Goal: Check status: Check status

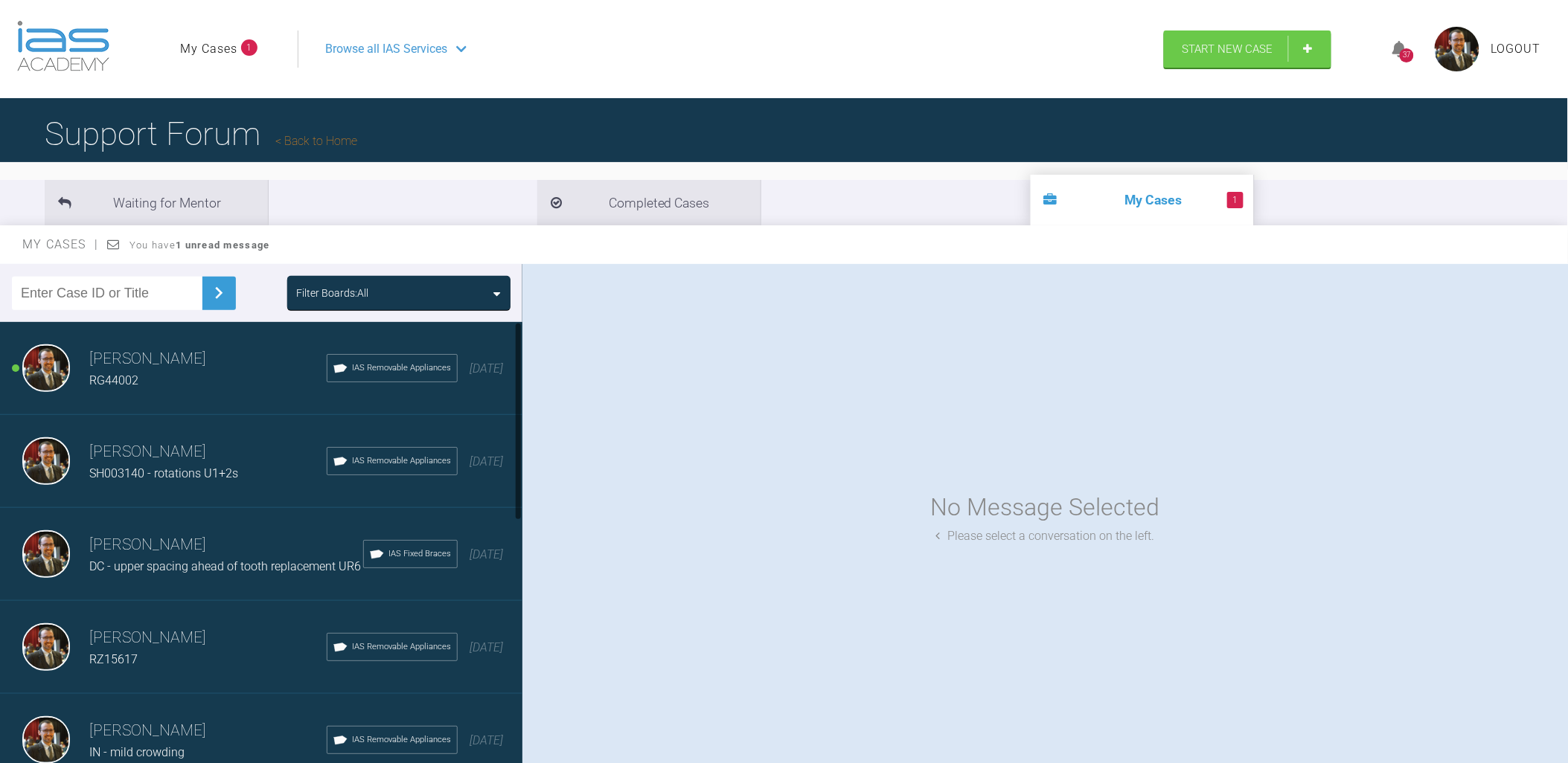
click at [167, 374] on div "RG44002" at bounding box center [208, 380] width 238 height 19
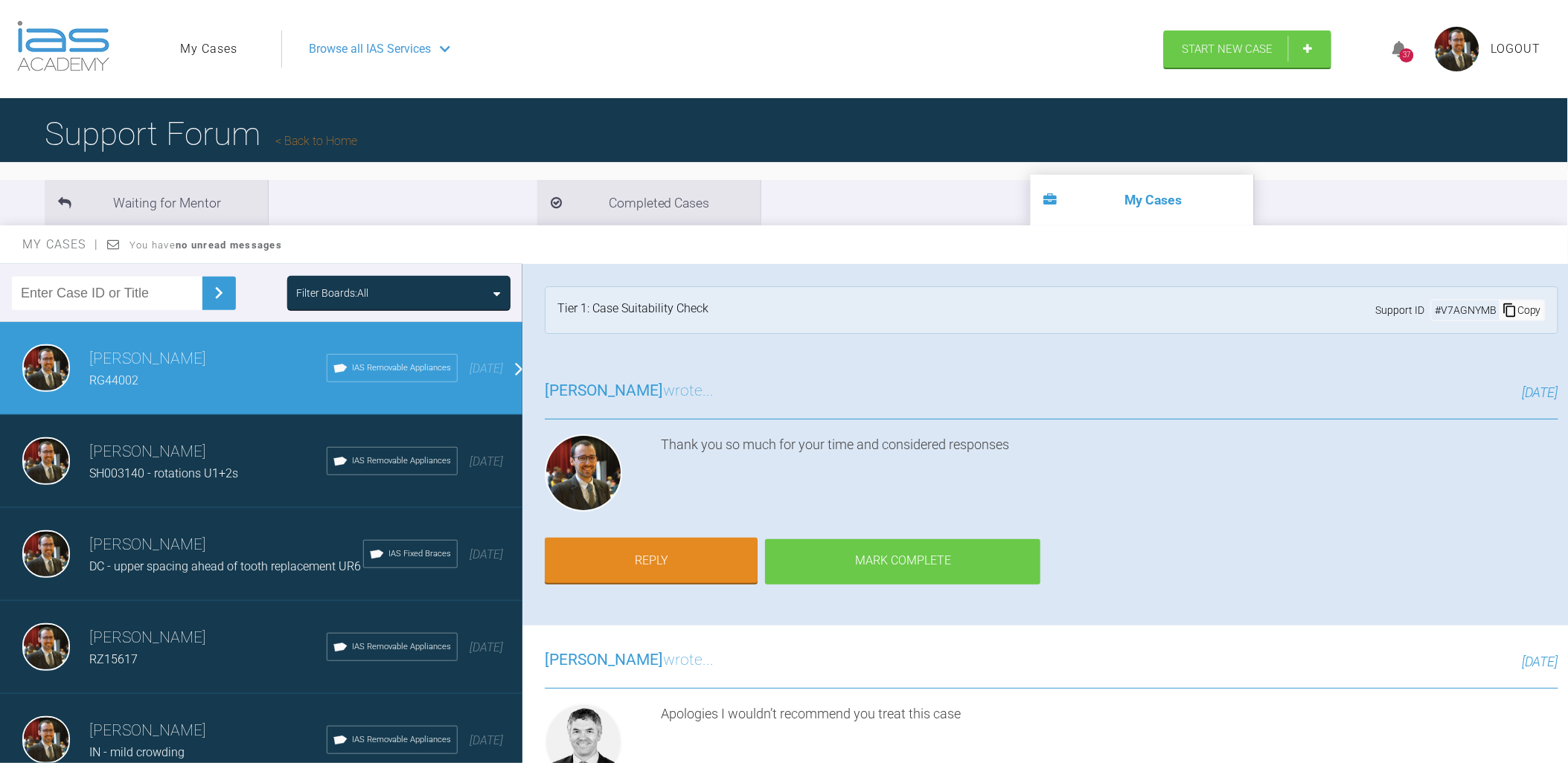
click at [886, 559] on div "Mark Complete" at bounding box center [903, 563] width 275 height 46
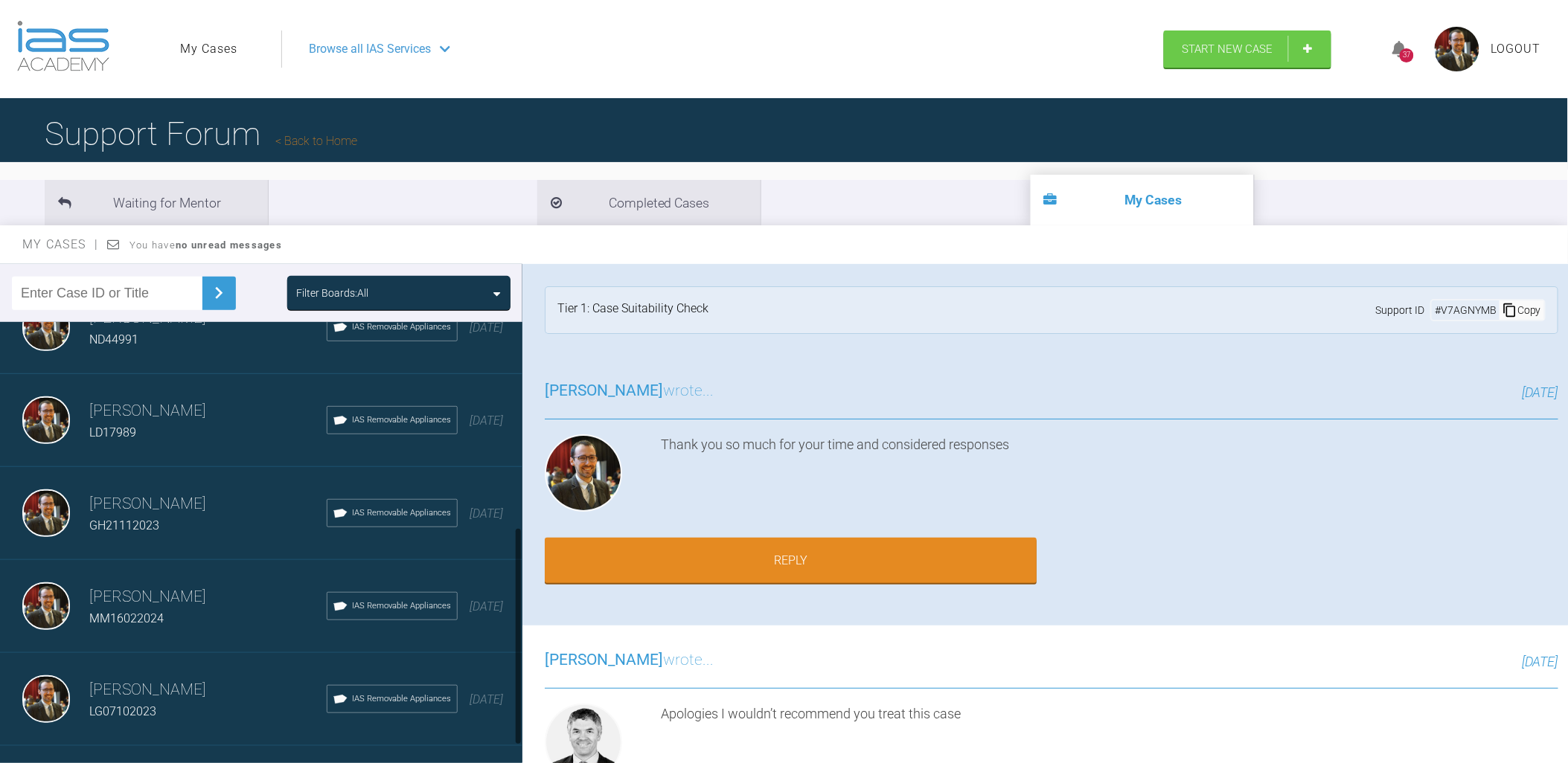
scroll to position [469, 0]
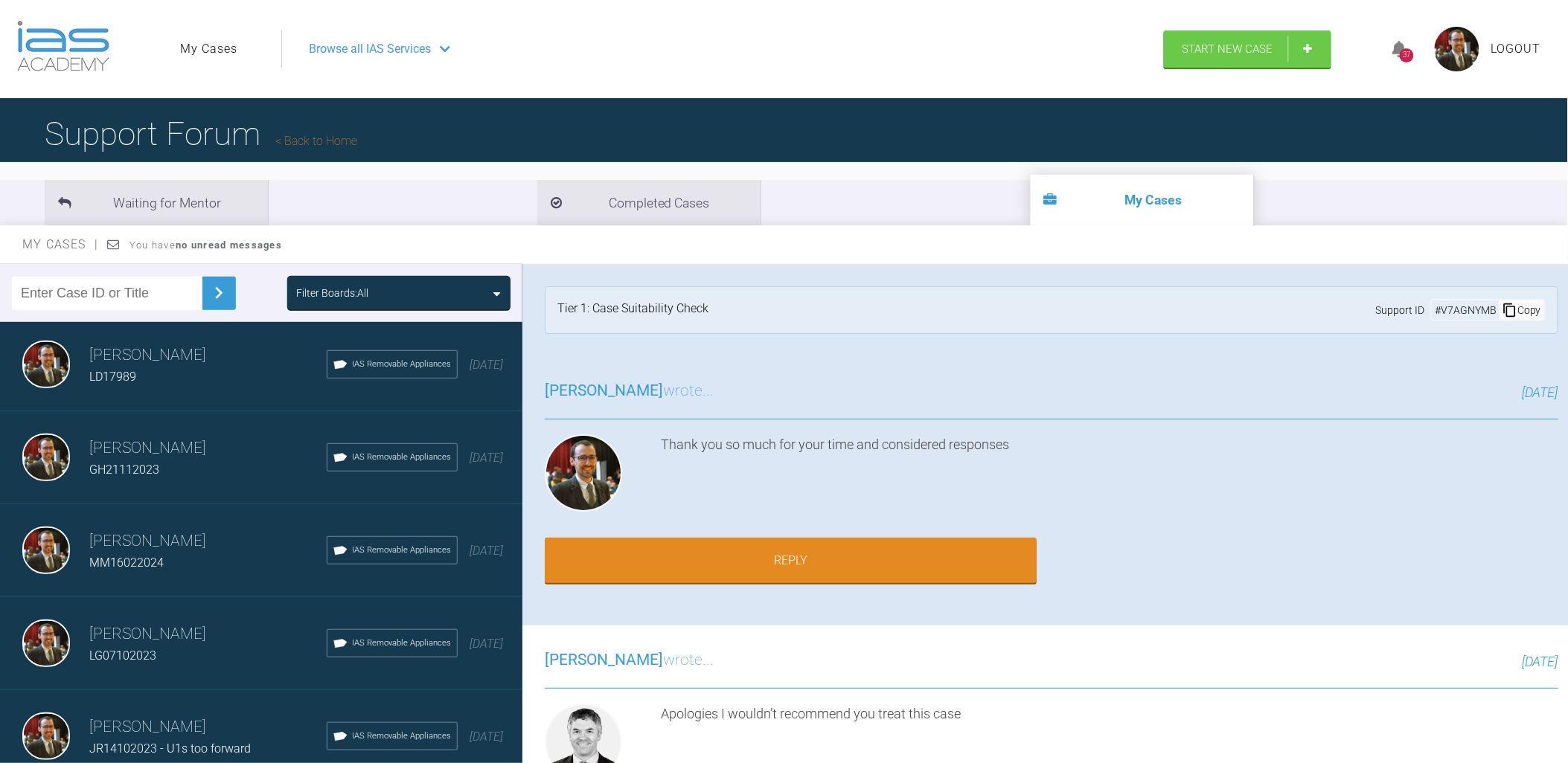
click at [213, 623] on h3 "[PERSON_NAME]" at bounding box center [208, 634] width 238 height 25
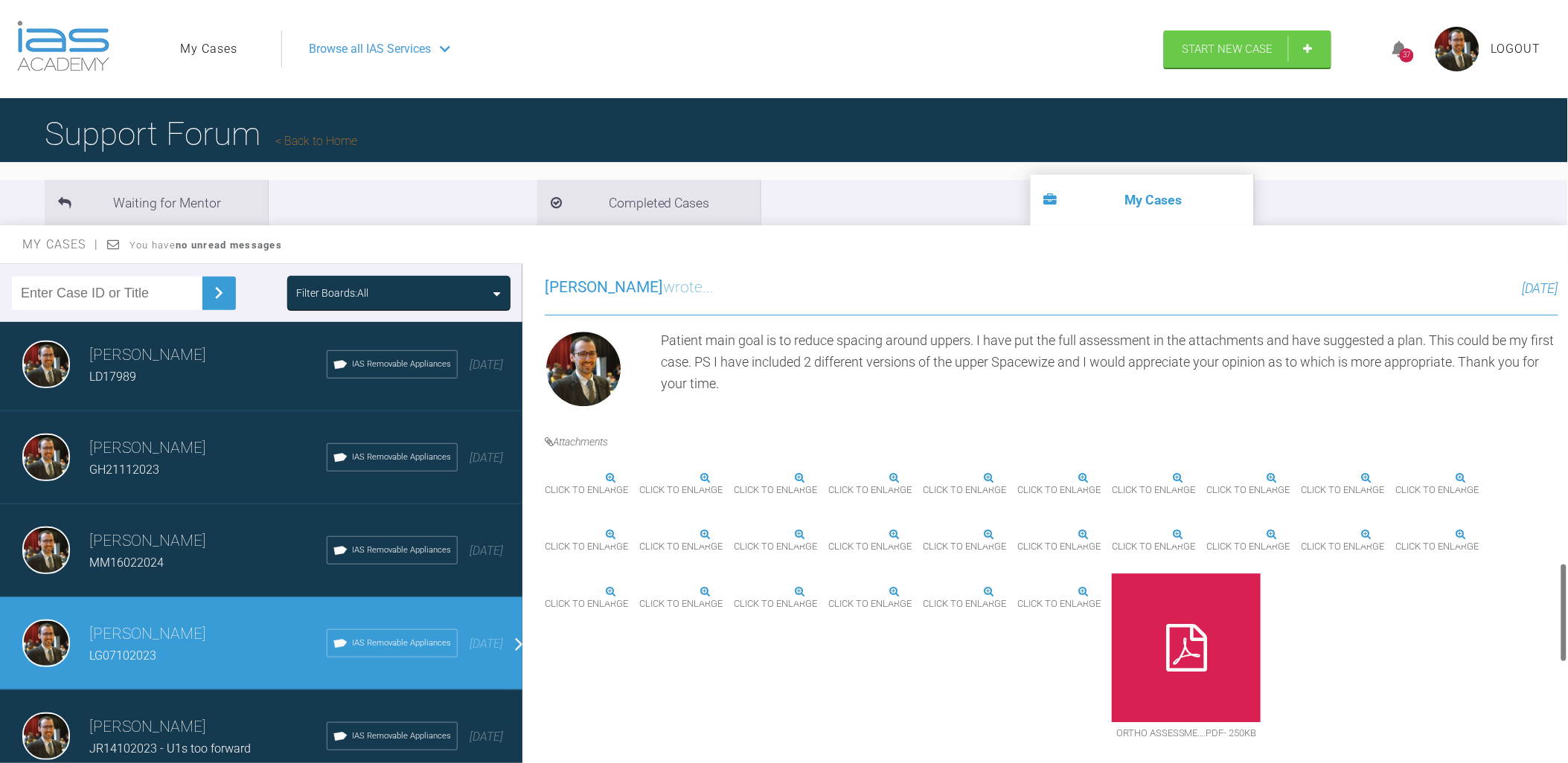
scroll to position [1983, 0]
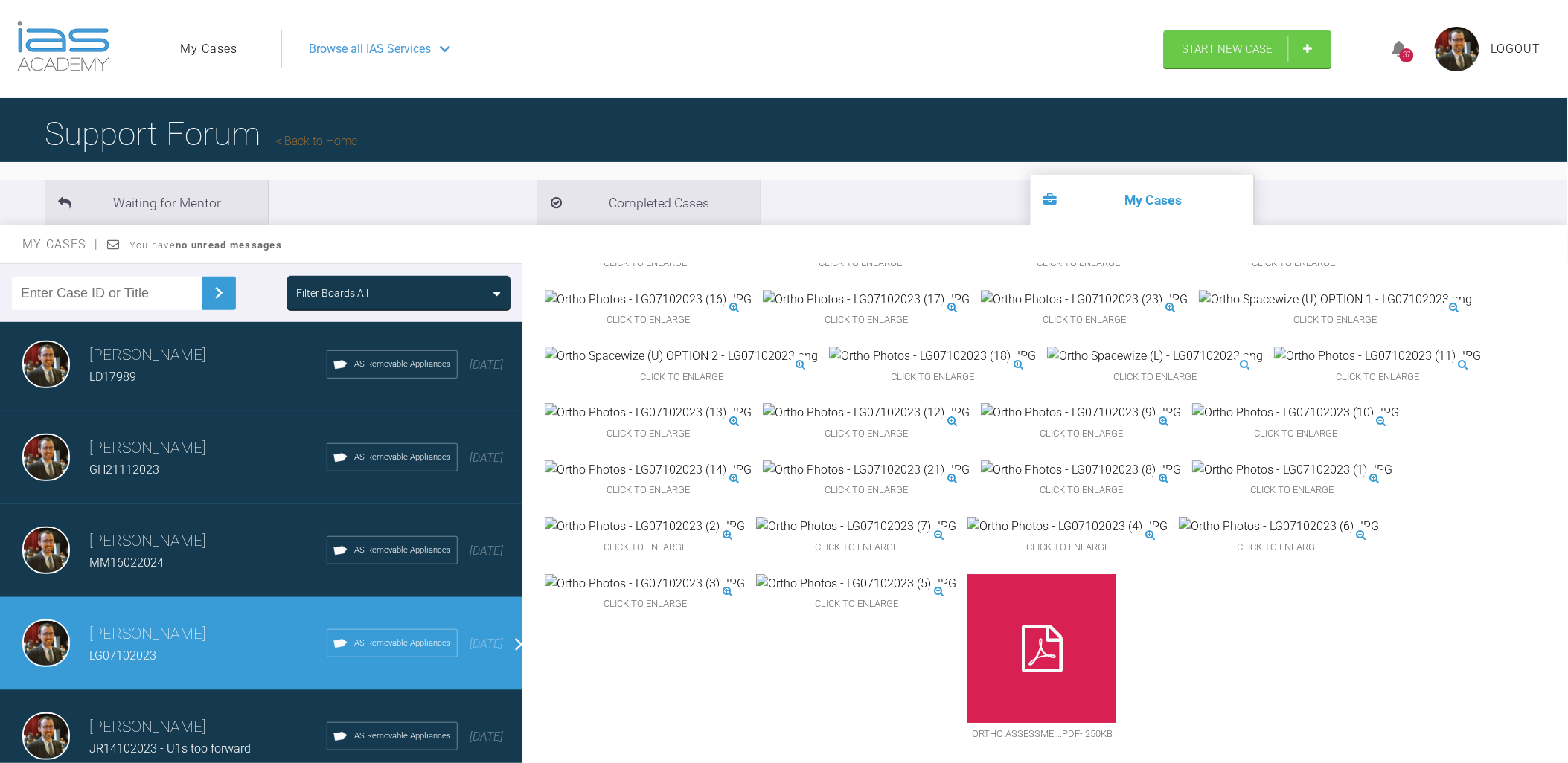
click at [184, 553] on div "MM16022024" at bounding box center [208, 563] width 238 height 19
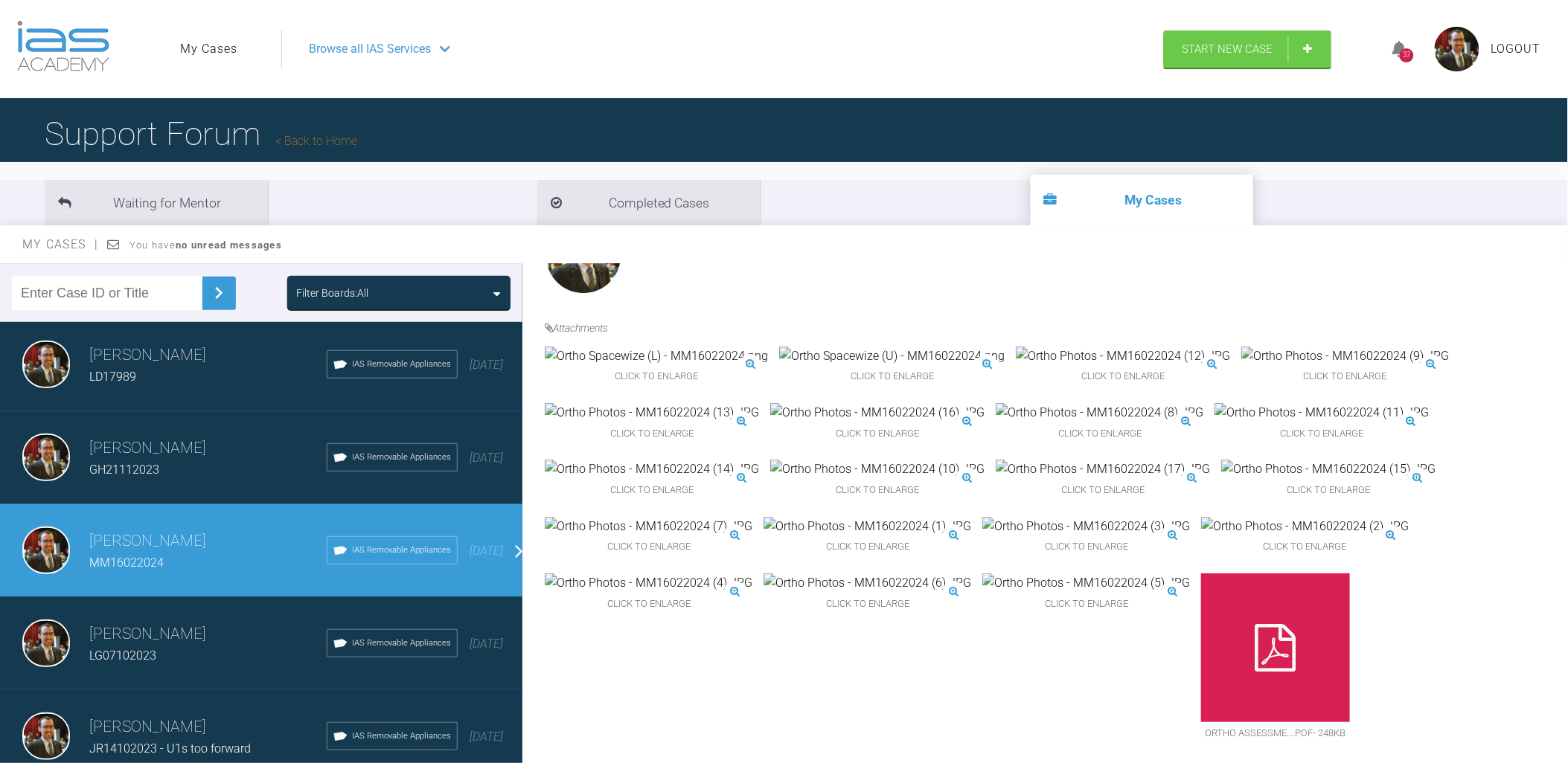
click at [159, 367] on div "LD17989" at bounding box center [208, 377] width 238 height 19
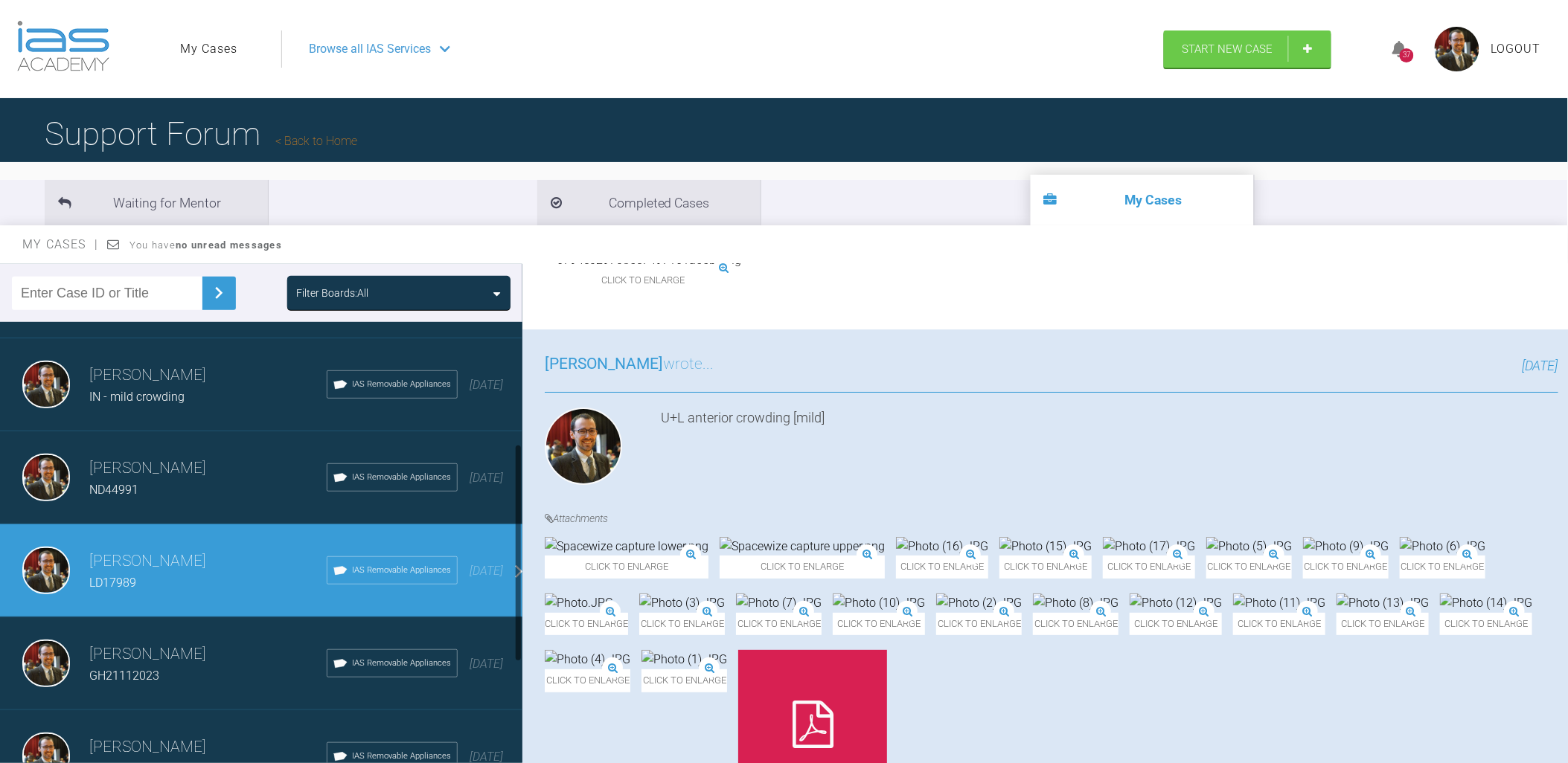
scroll to position [220, 0]
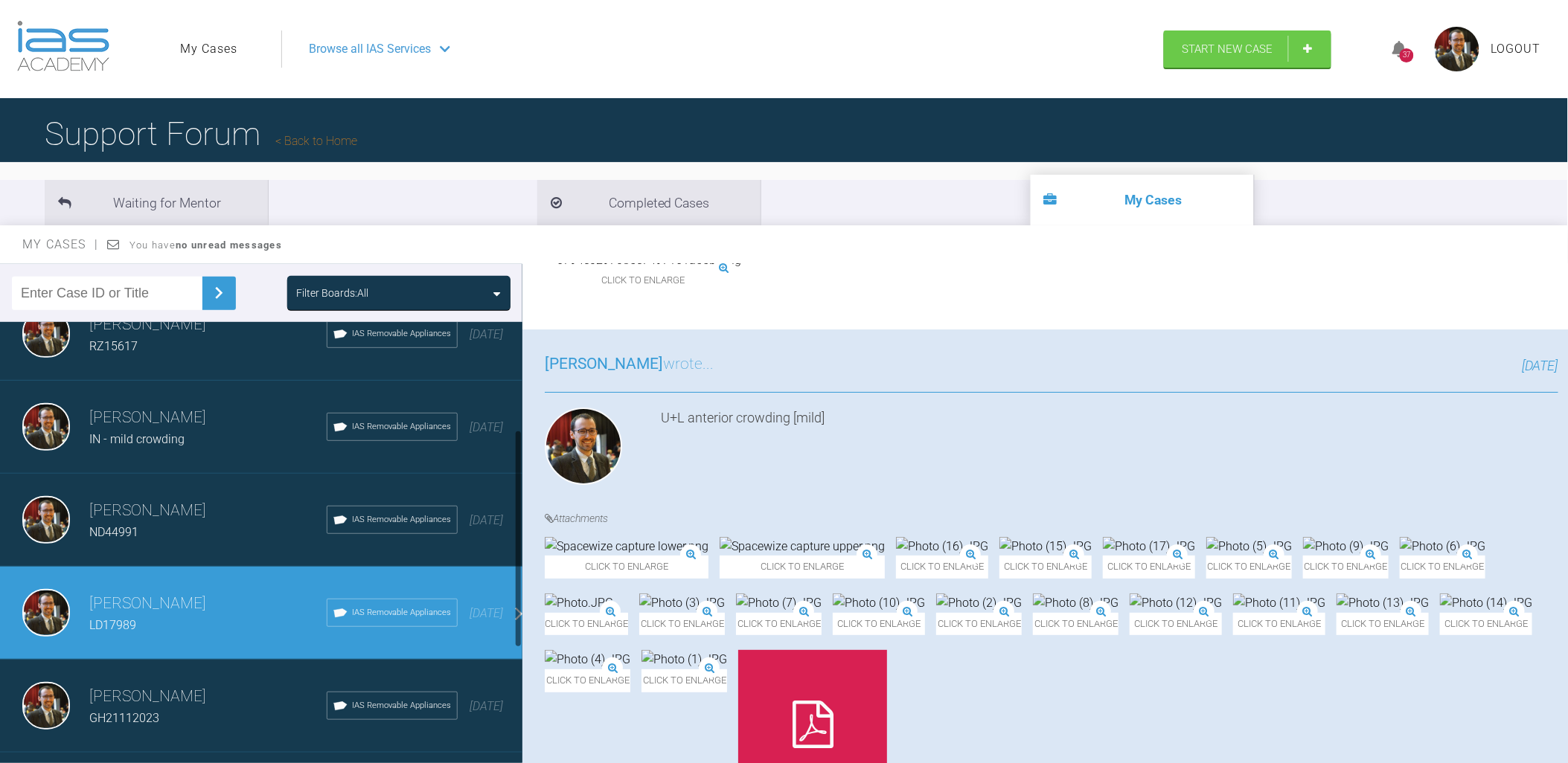
click at [198, 534] on div "ND44991" at bounding box center [208, 532] width 238 height 19
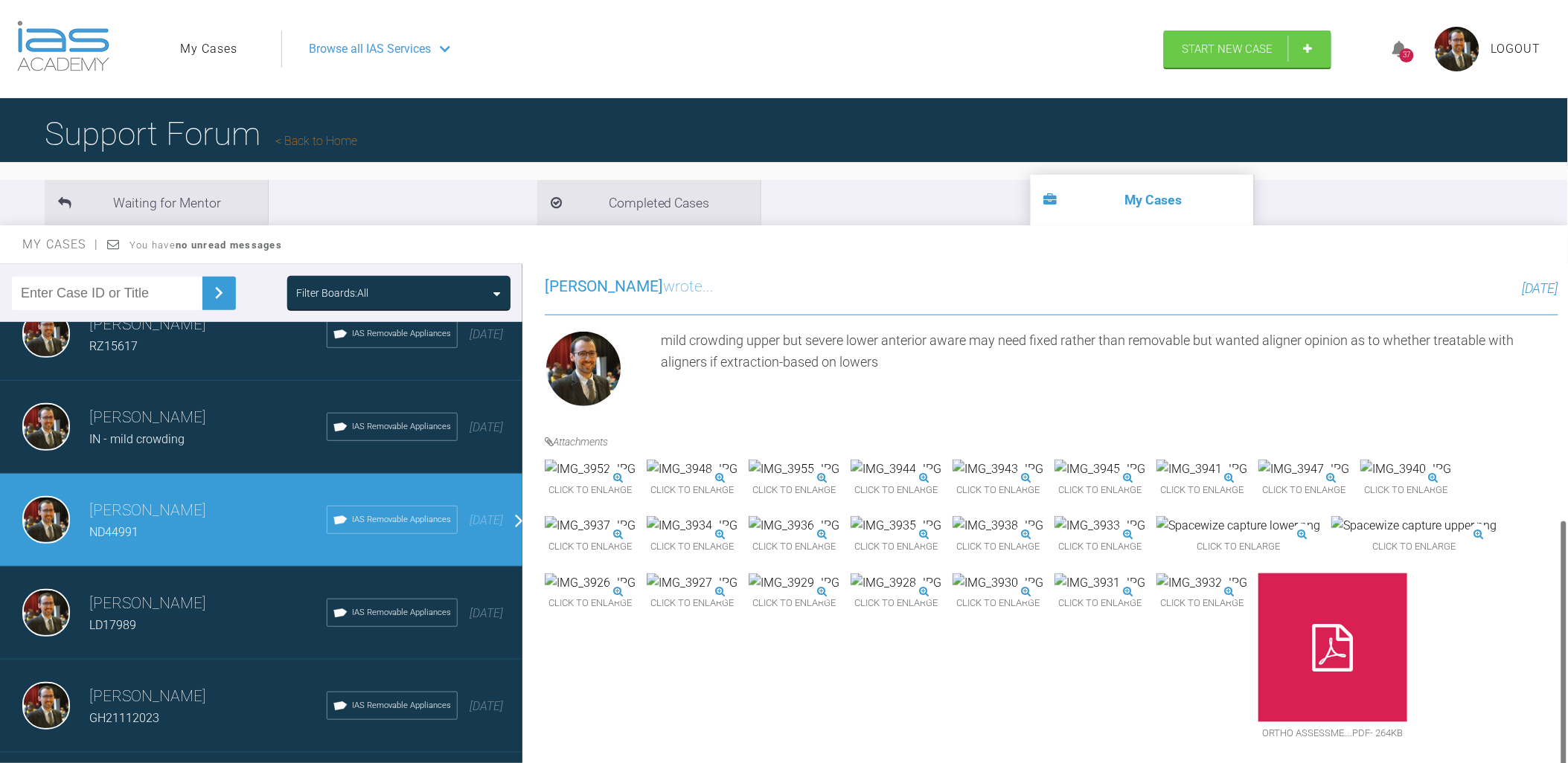
scroll to position [982, 0]
click at [176, 436] on span "IN - mild crowding" at bounding box center [137, 439] width 96 height 14
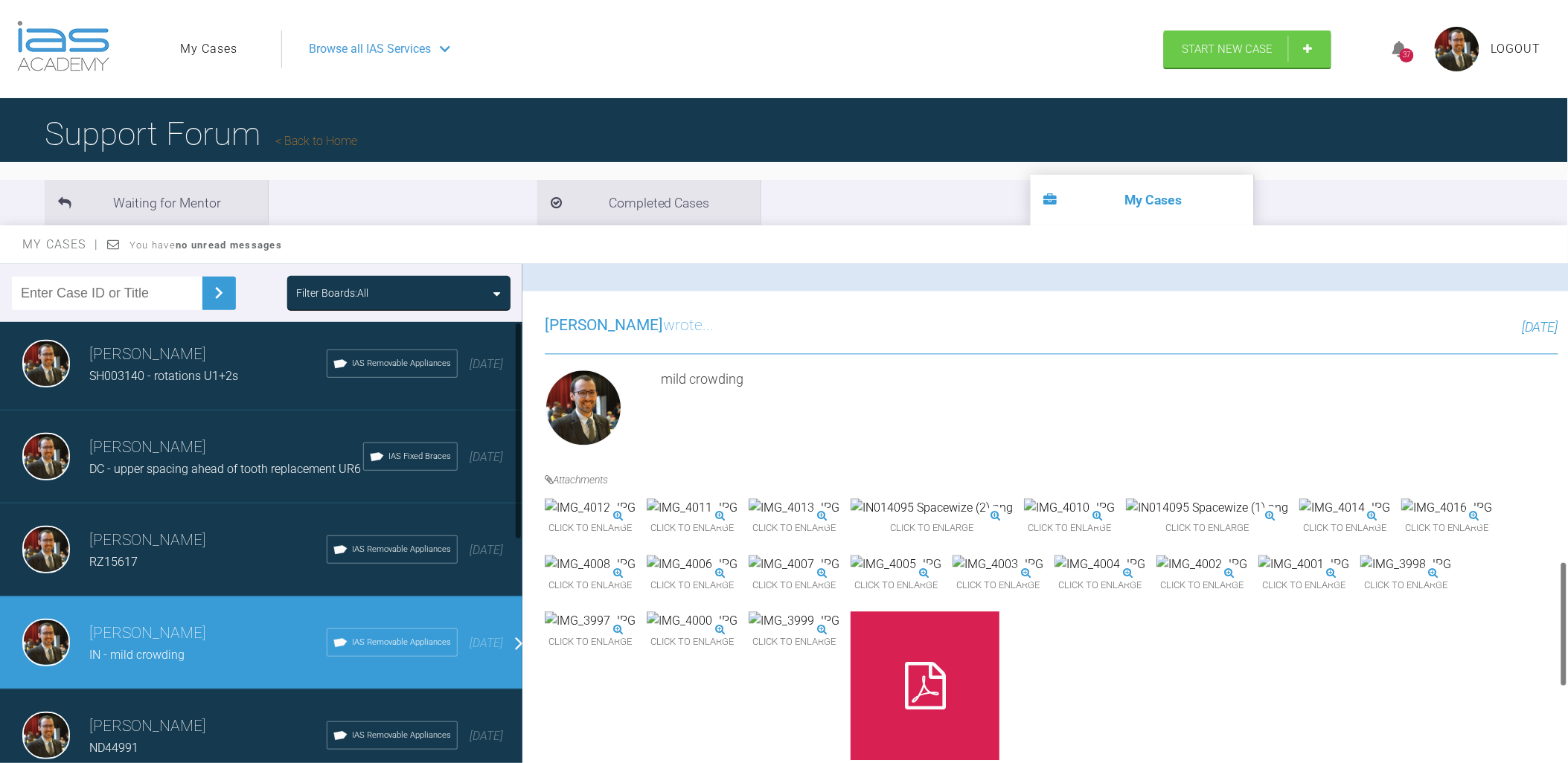
scroll to position [0, 0]
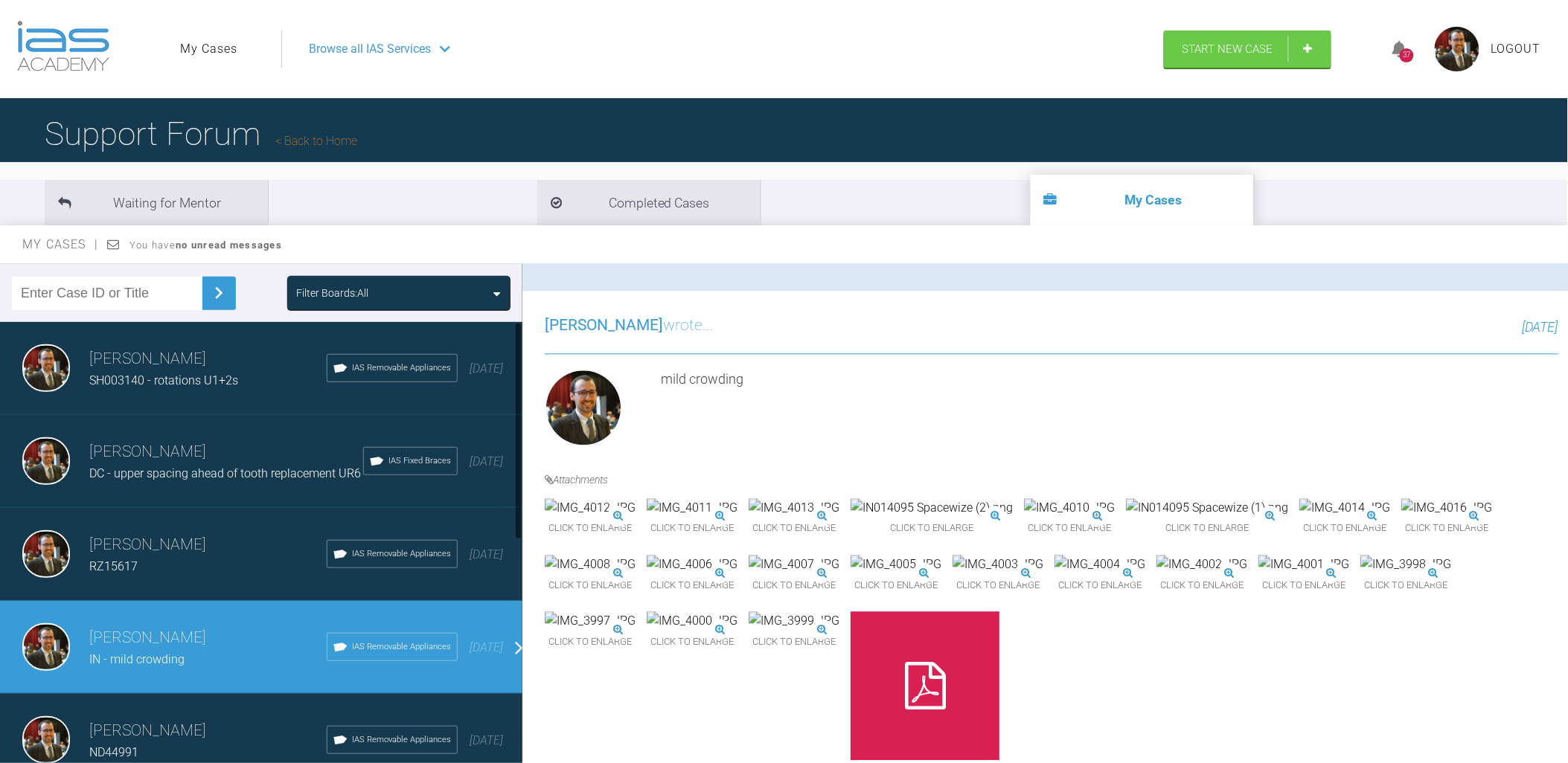
click at [213, 541] on h3 "[PERSON_NAME]" at bounding box center [208, 545] width 238 height 25
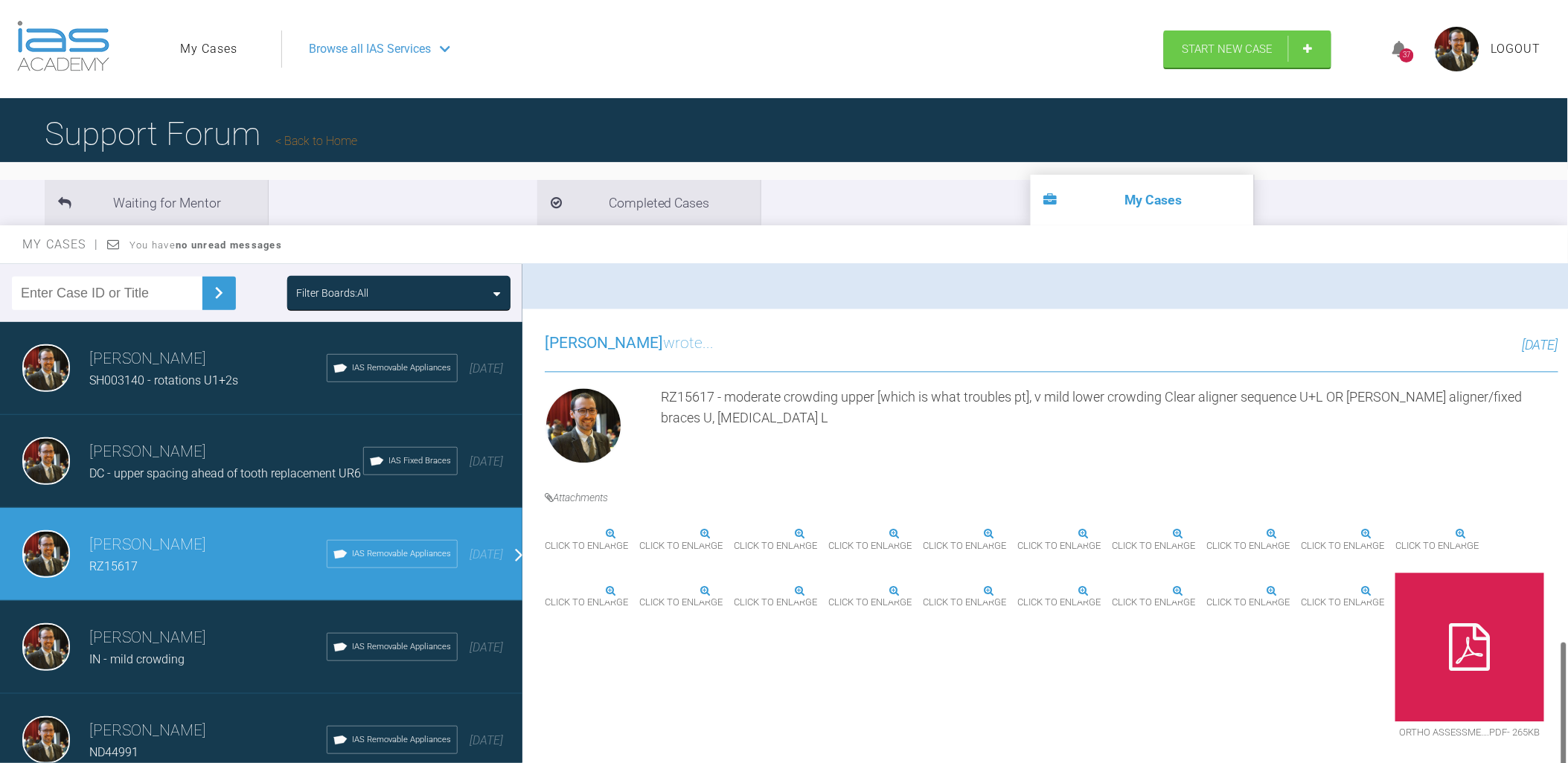
scroll to position [1491, 0]
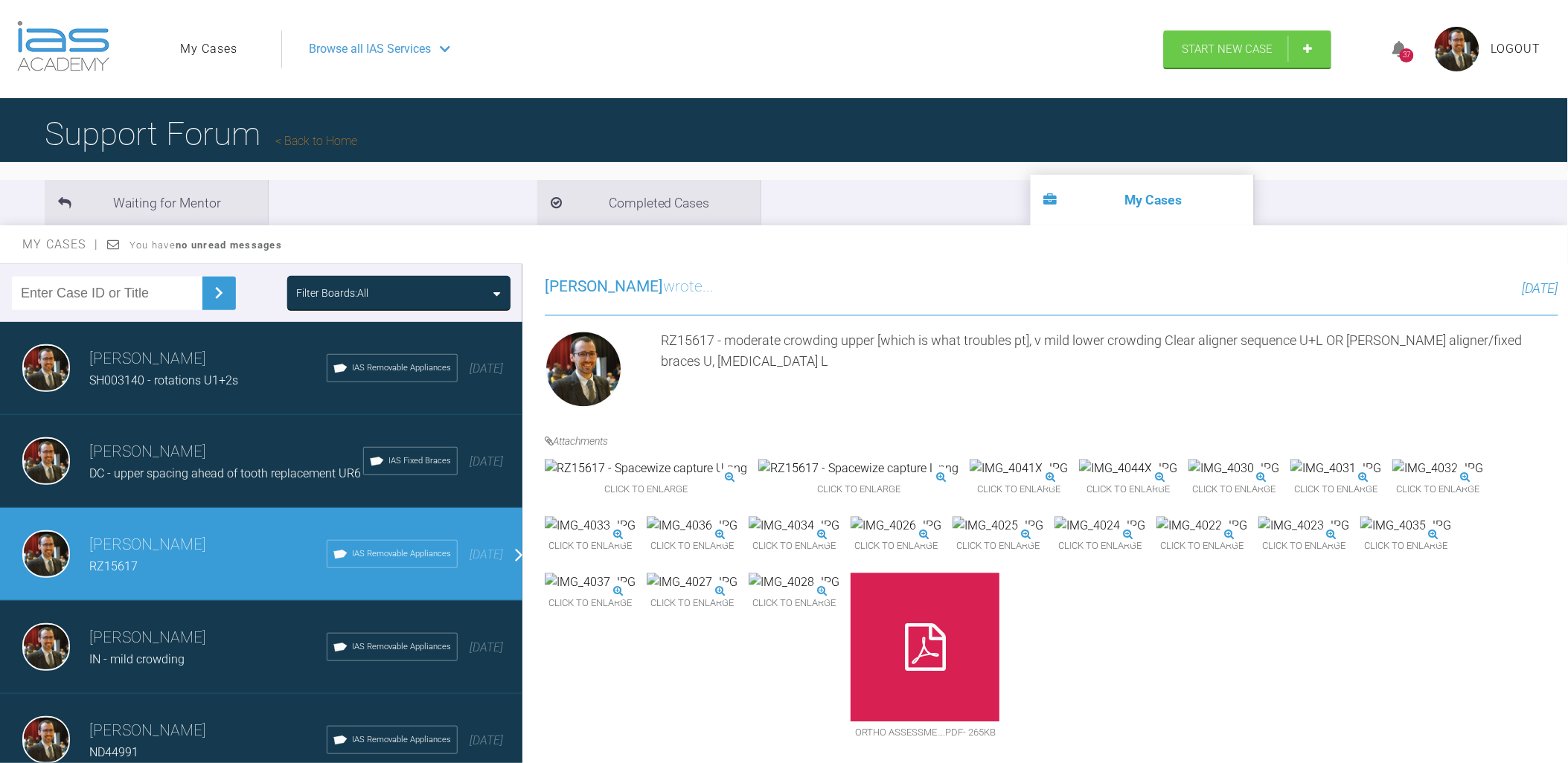
click at [231, 447] on h3 "[PERSON_NAME]" at bounding box center [226, 452] width 274 height 25
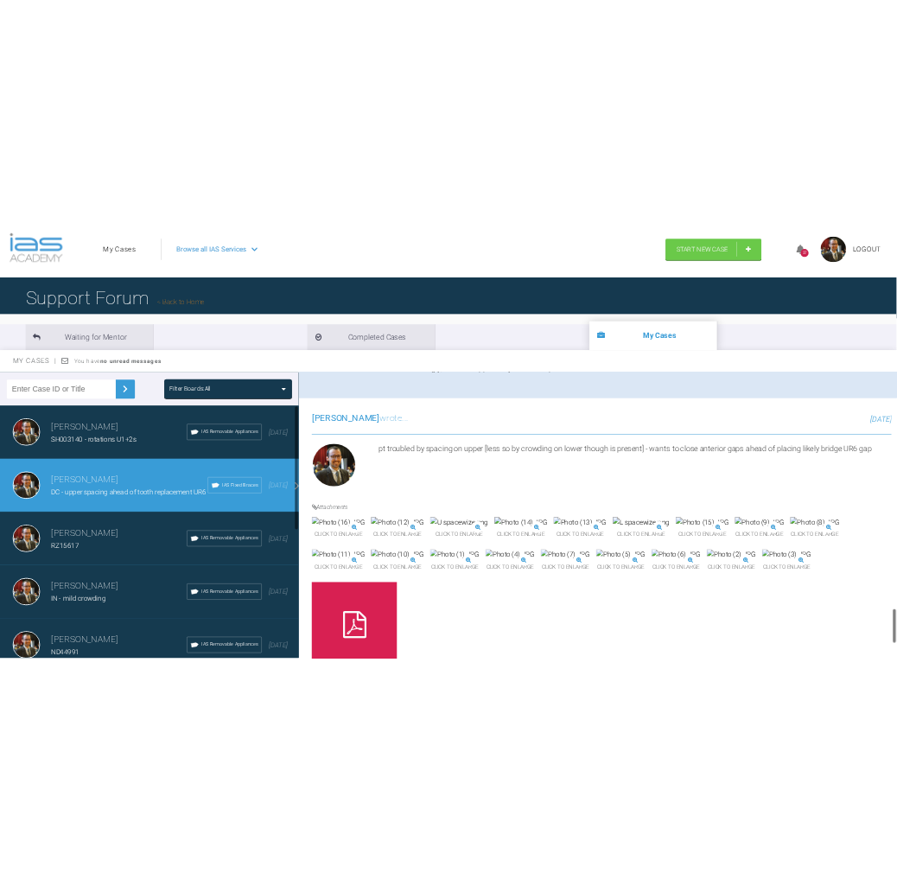
scroll to position [3654, 0]
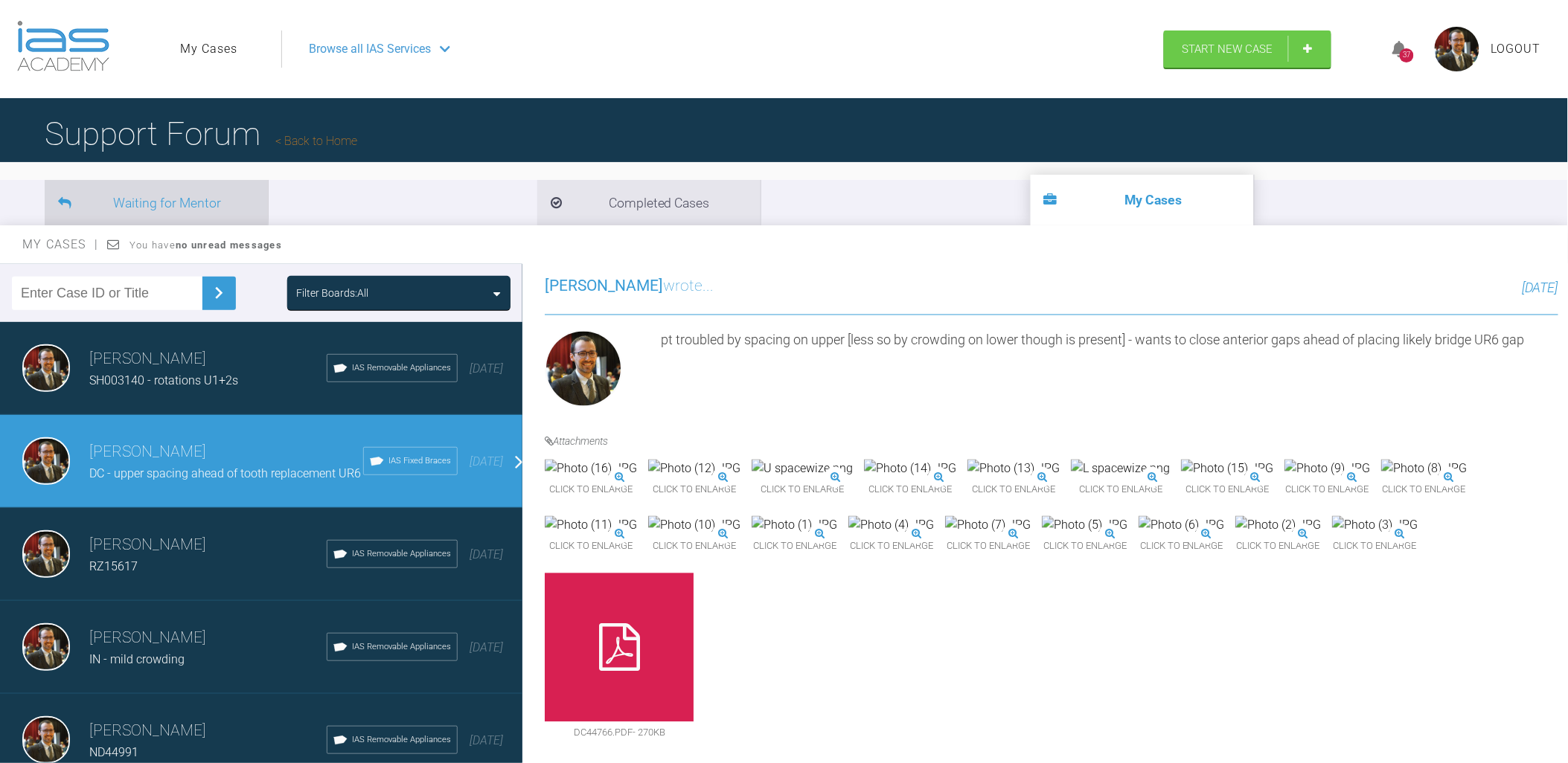
click at [195, 189] on li "Waiting for Mentor" at bounding box center [156, 202] width 223 height 46
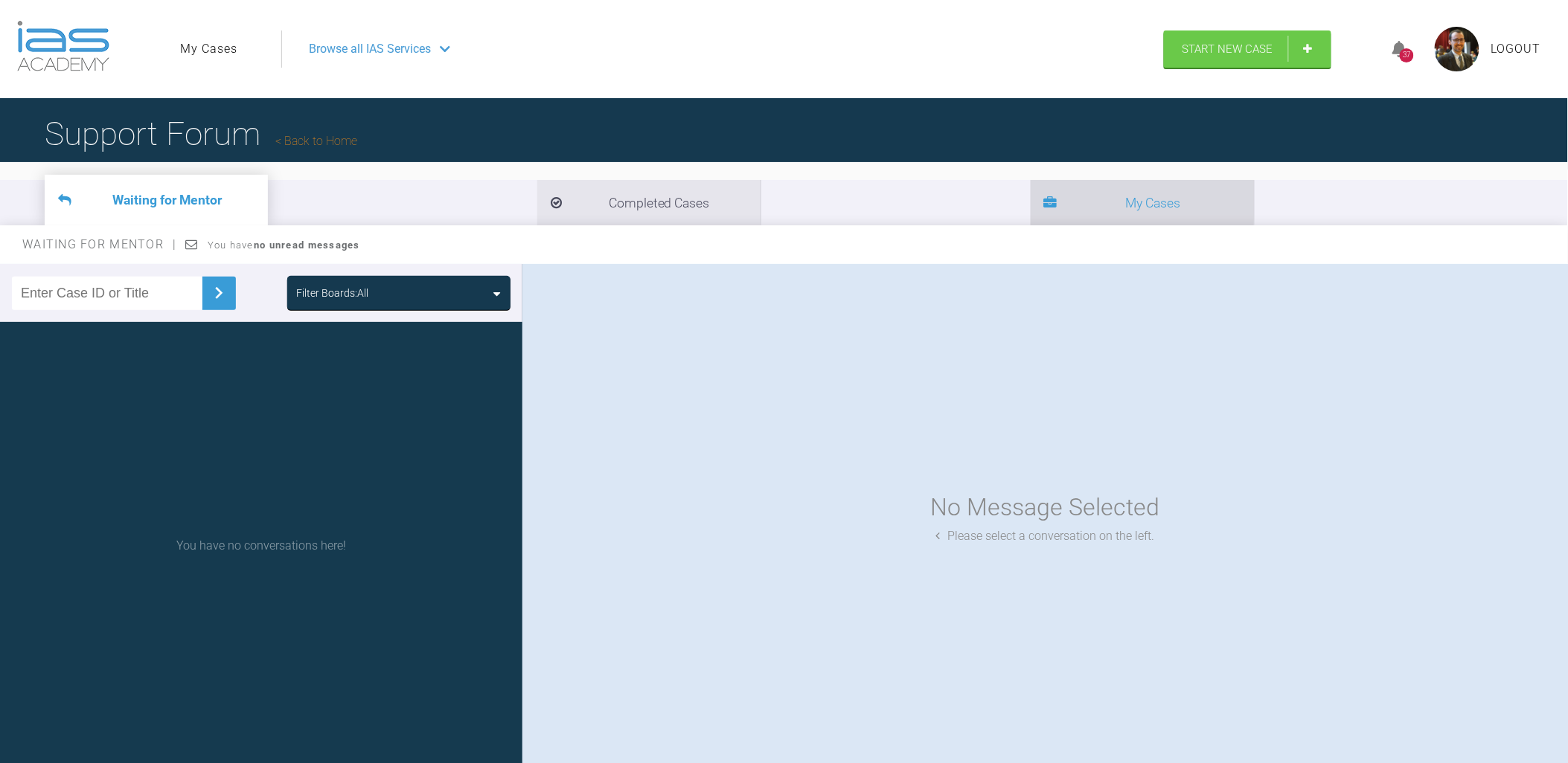
click at [1030, 192] on li "My Cases" at bounding box center [1141, 202] width 223 height 46
